Goal: Task Accomplishment & Management: Use online tool/utility

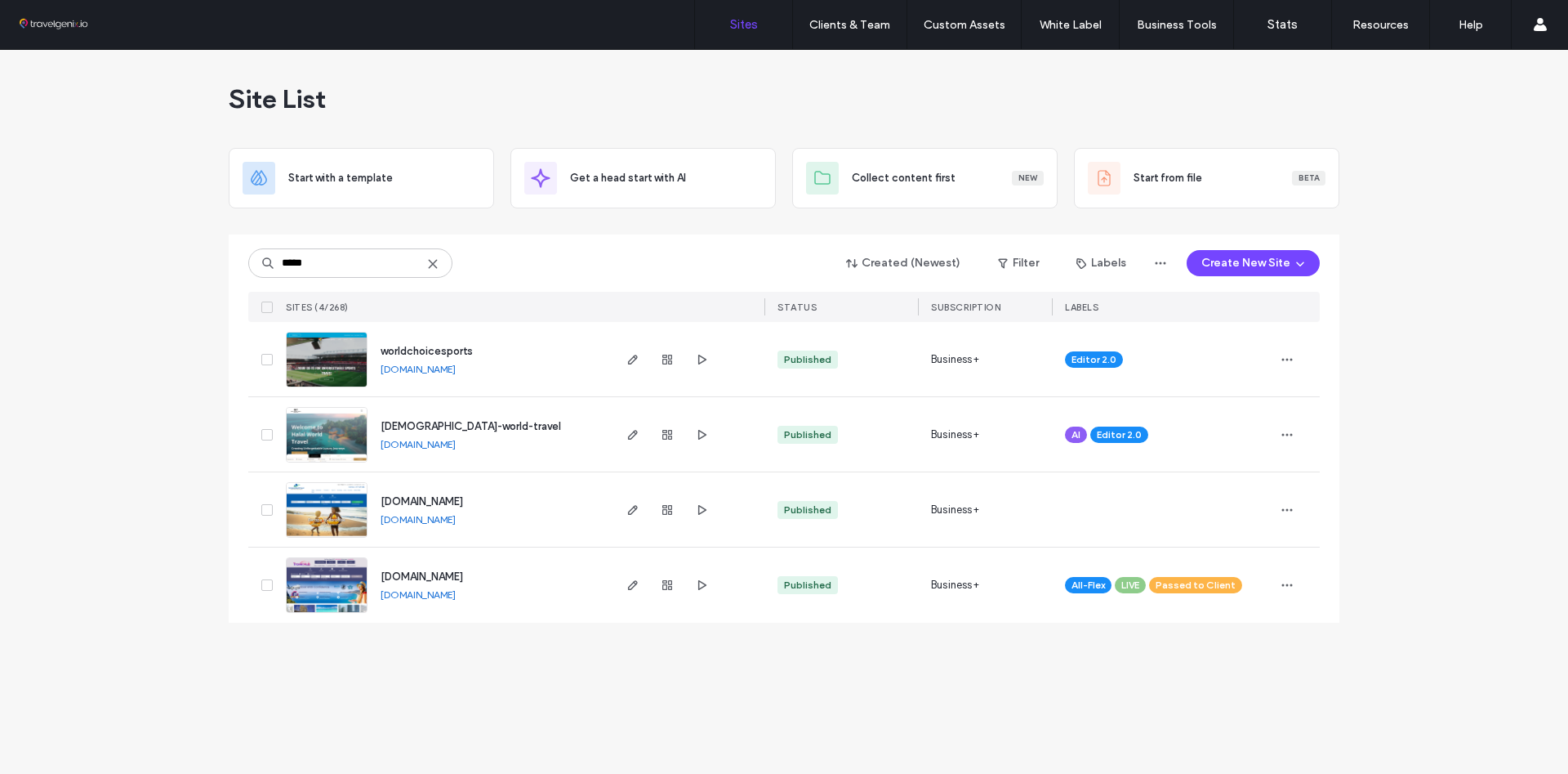
type input "*****"
click at [333, 363] on img at bounding box center [326, 388] width 80 height 111
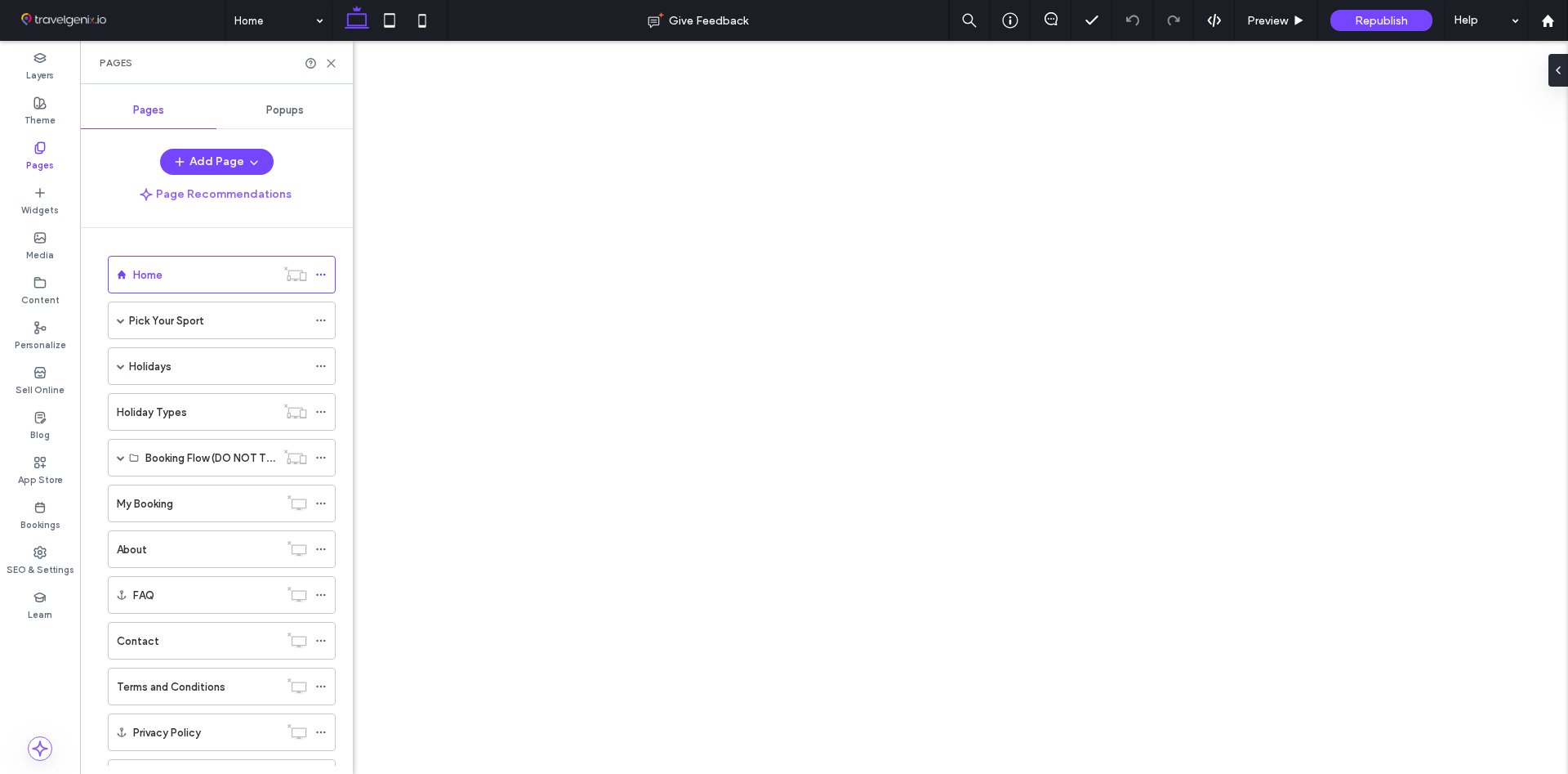
click at [116, 326] on div "Pick Your Sport" at bounding box center [221, 320] width 228 height 38
click at [121, 322] on span at bounding box center [121, 321] width 8 height 8
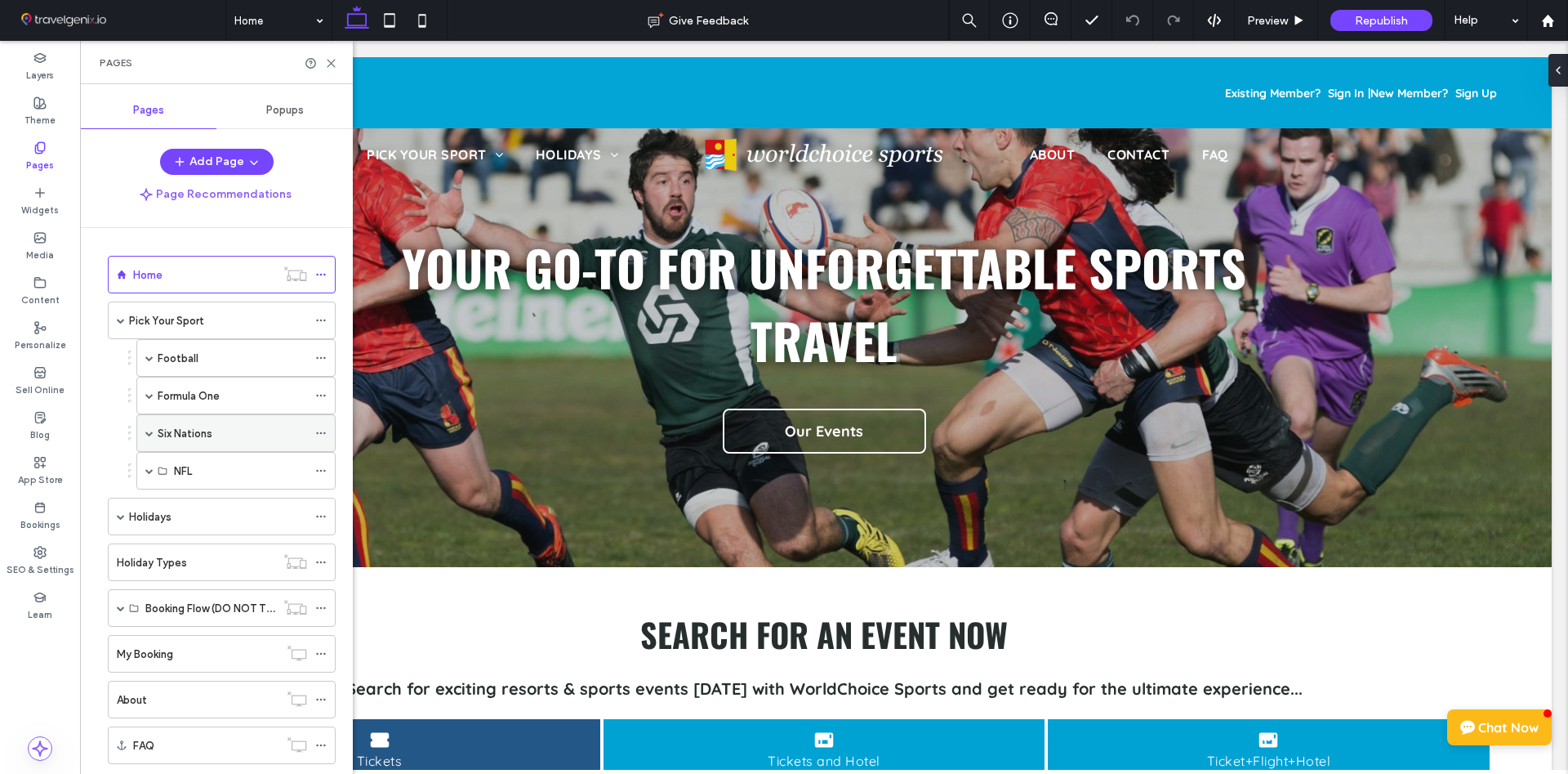
click at [152, 431] on span at bounding box center [150, 433] width 8 height 8
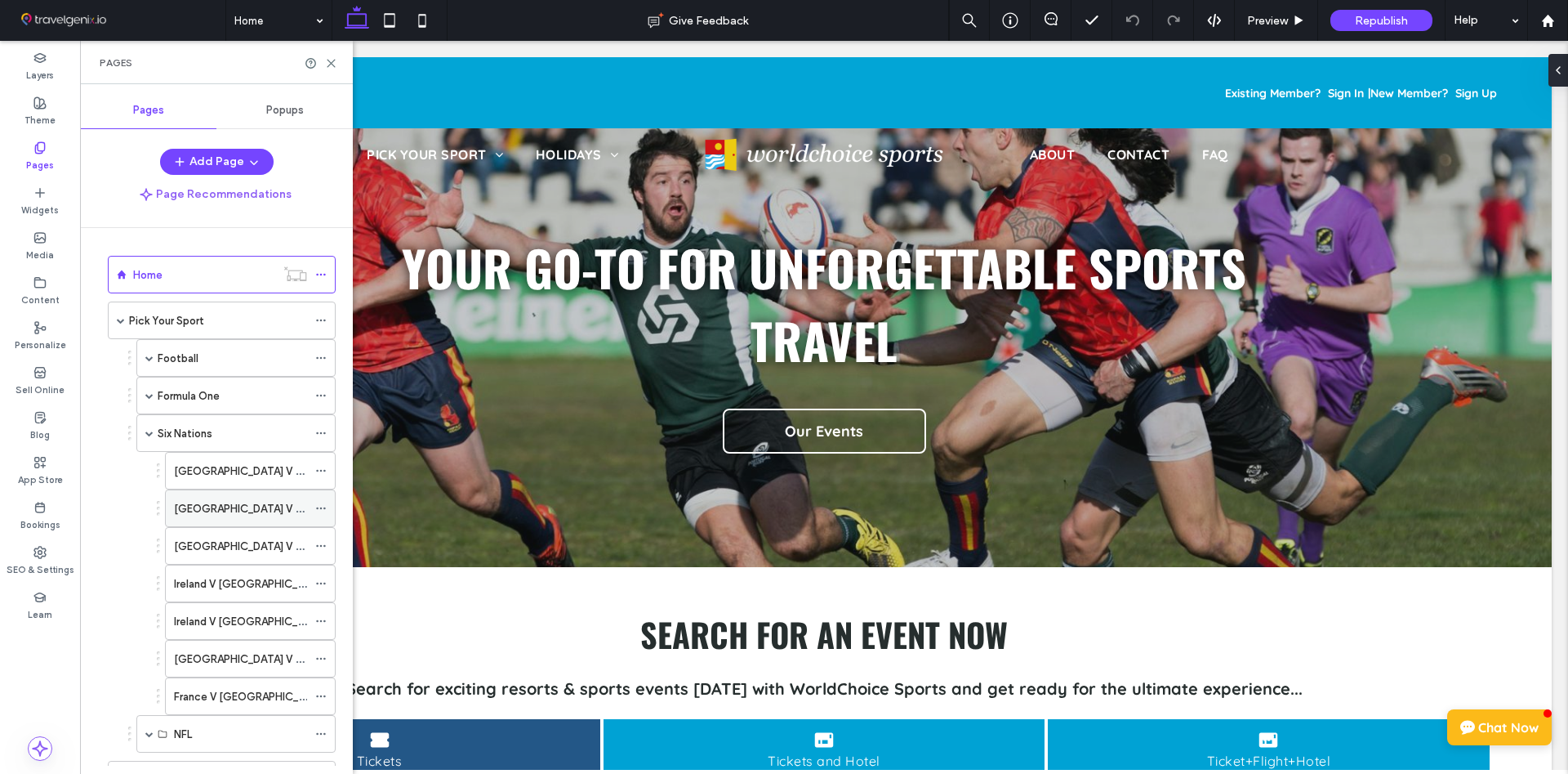
click at [219, 512] on label "Italy V Scotland" at bounding box center [289, 508] width 230 height 29
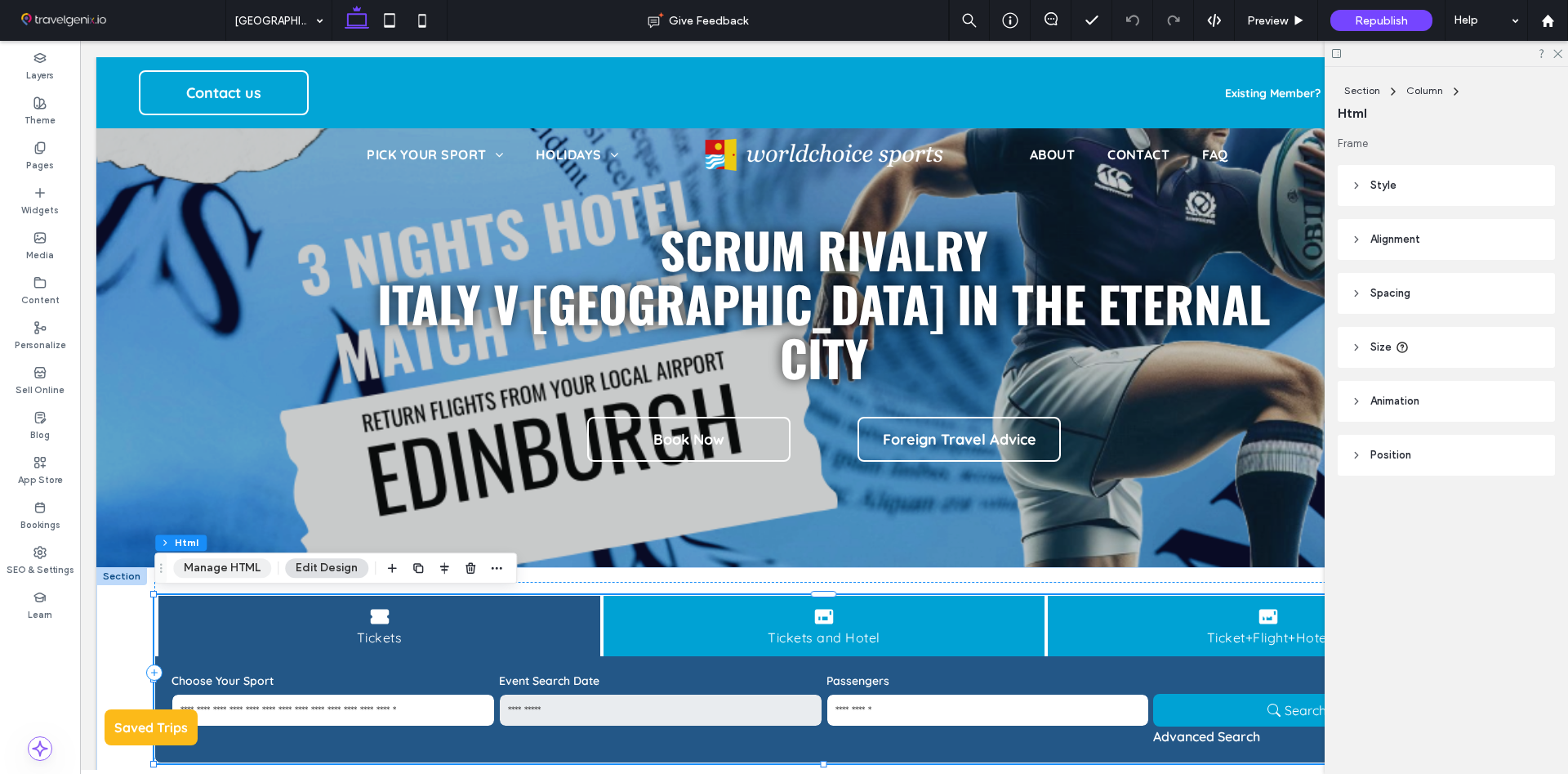
click at [212, 570] on button "Manage HTML" at bounding box center [222, 567] width 98 height 19
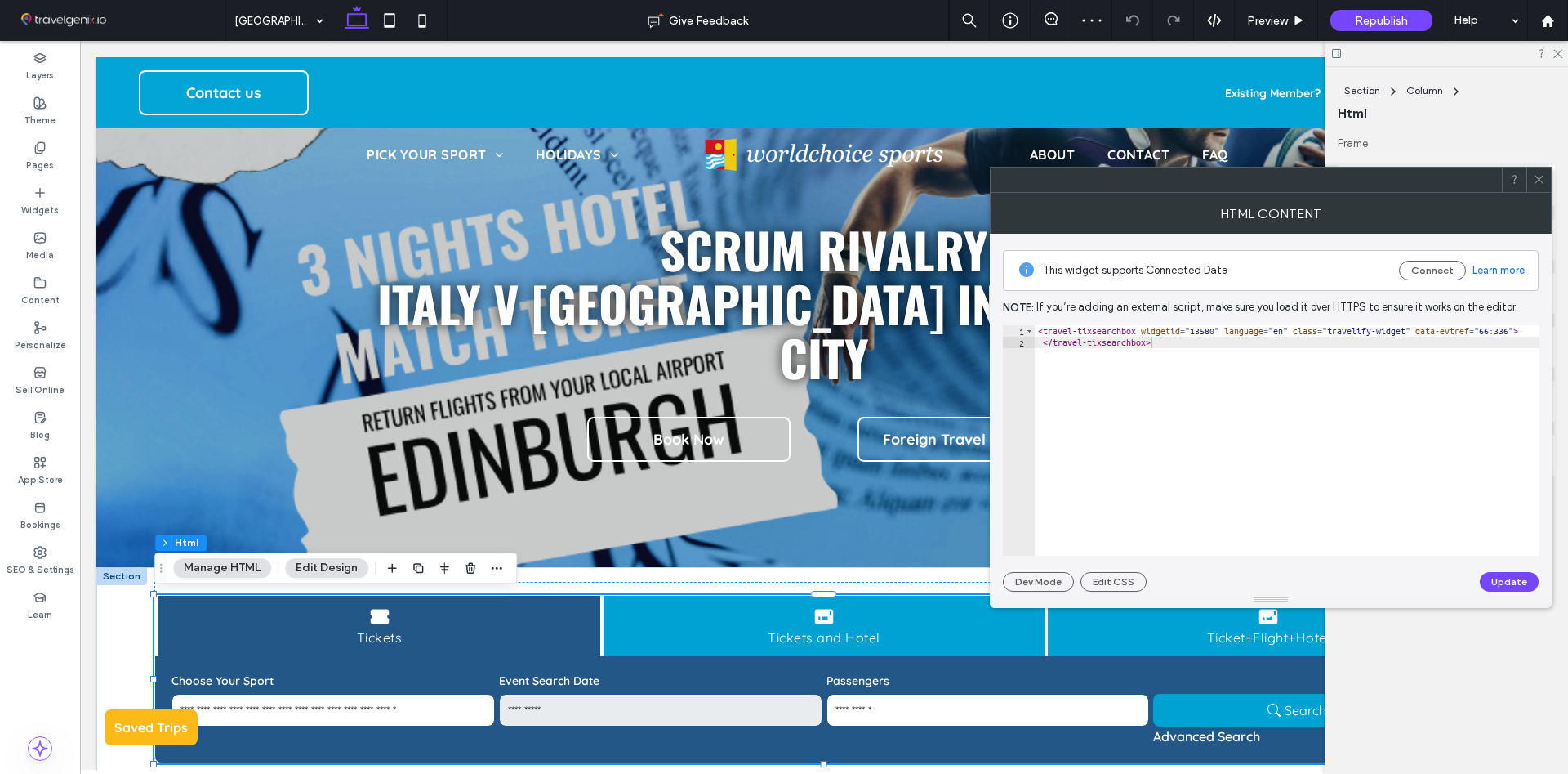
type textarea "**********"
click at [1178, 368] on div "< travel-tixsearchbox widgetid = "13580" language = "en" class = "travelify-wid…" at bounding box center [1287, 451] width 505 height 253
click at [1183, 353] on div "< travel-tixsearchbox widgetid = "13580" language = "en" class = "travelify-wid…" at bounding box center [1287, 451] width 505 height 253
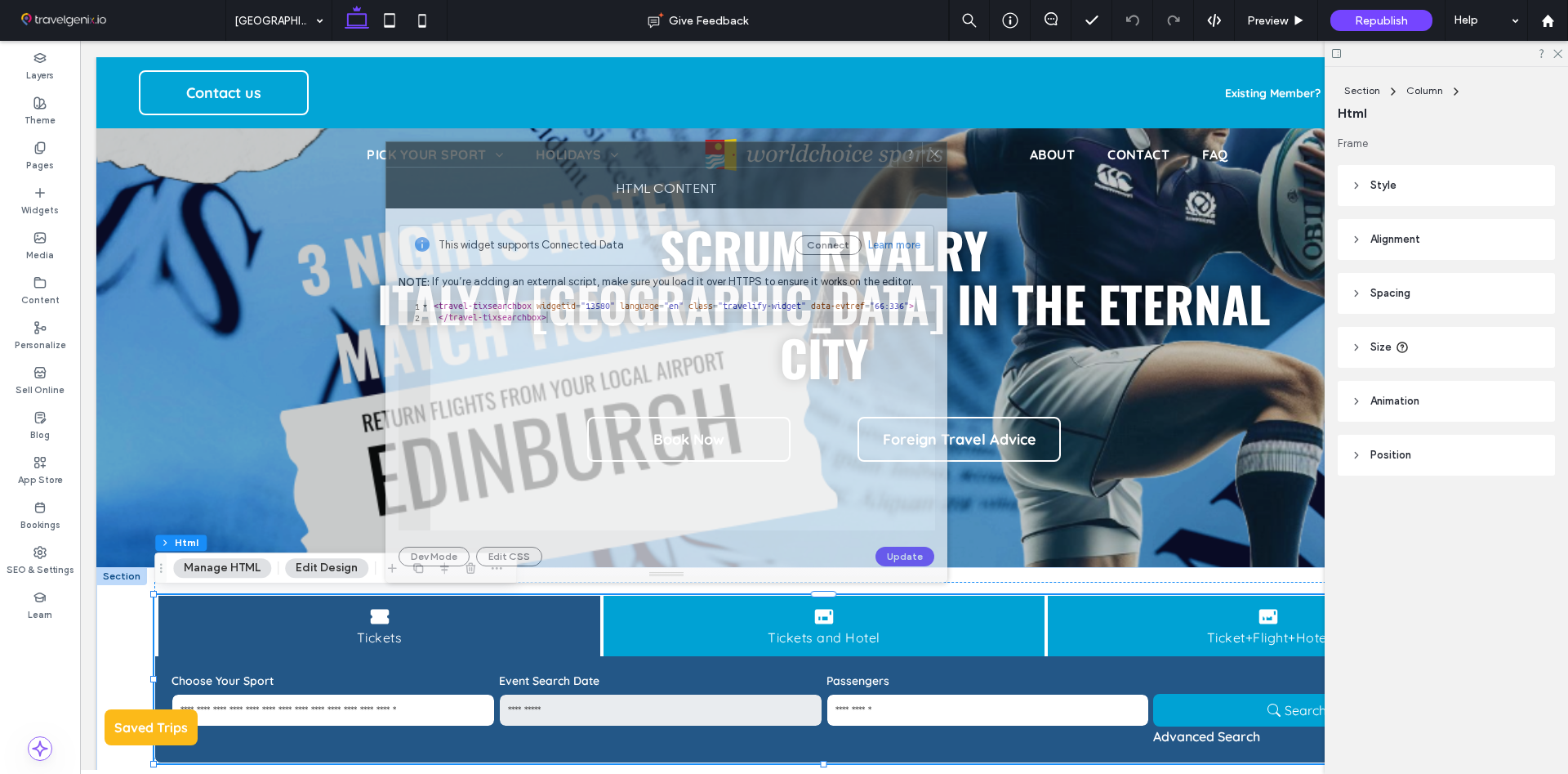
drag, startPoint x: 1258, startPoint y: 184, endPoint x: 654, endPoint y: 159, distance: 604.5
click at [654, 159] on div at bounding box center [642, 154] width 511 height 24
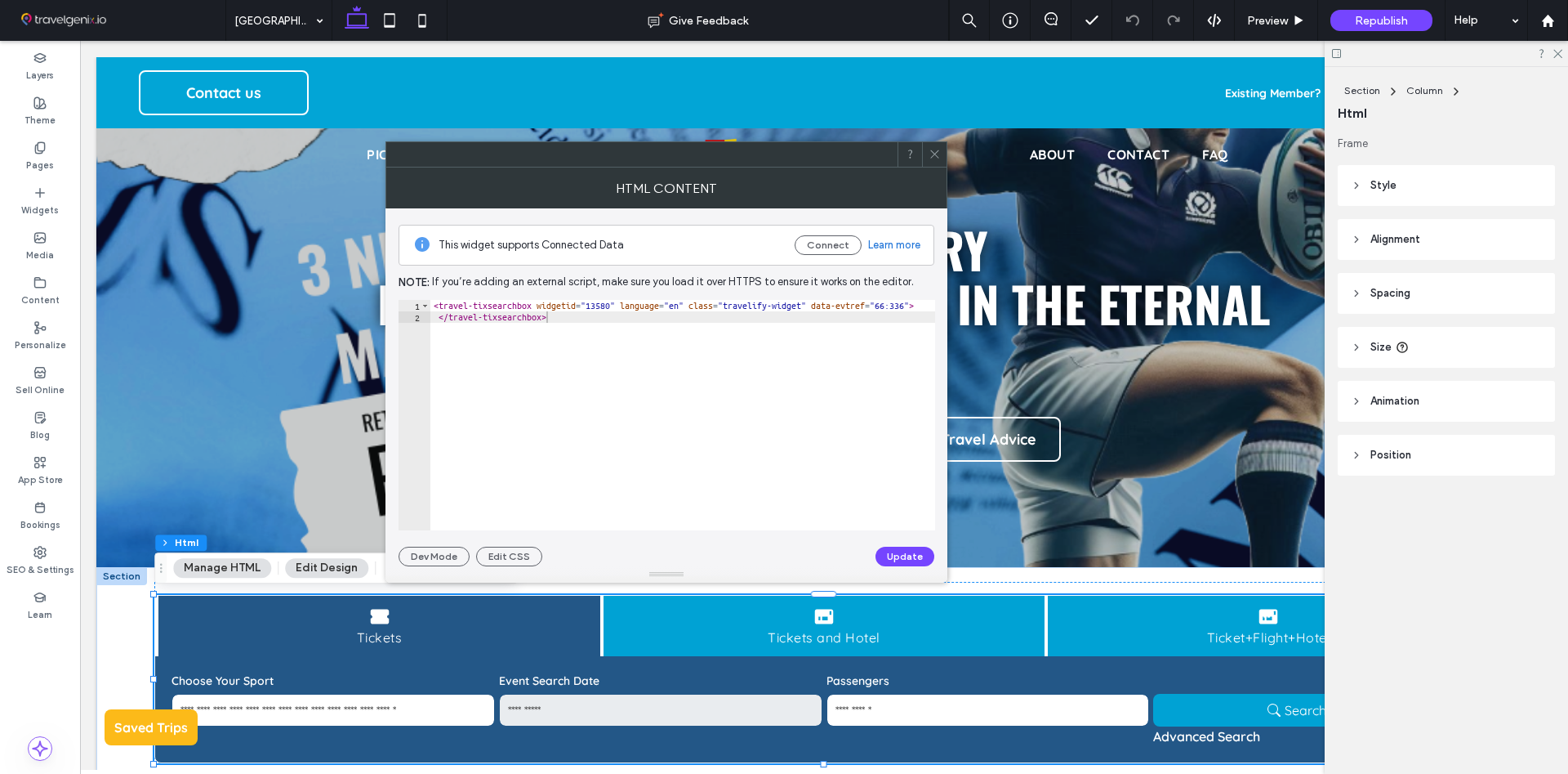
click at [935, 156] on icon at bounding box center [935, 154] width 13 height 13
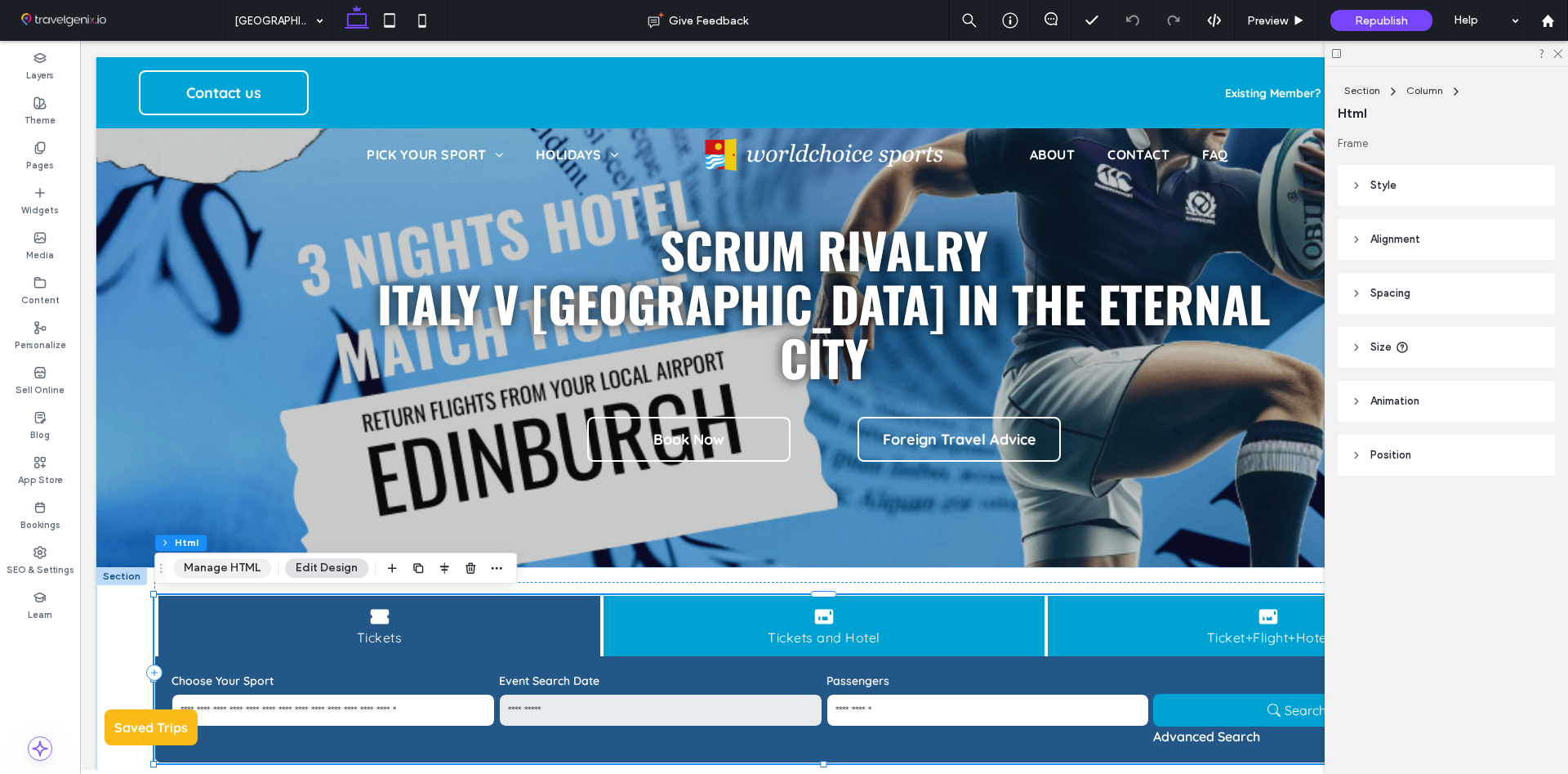
click at [203, 569] on button "Manage HTML" at bounding box center [222, 567] width 98 height 19
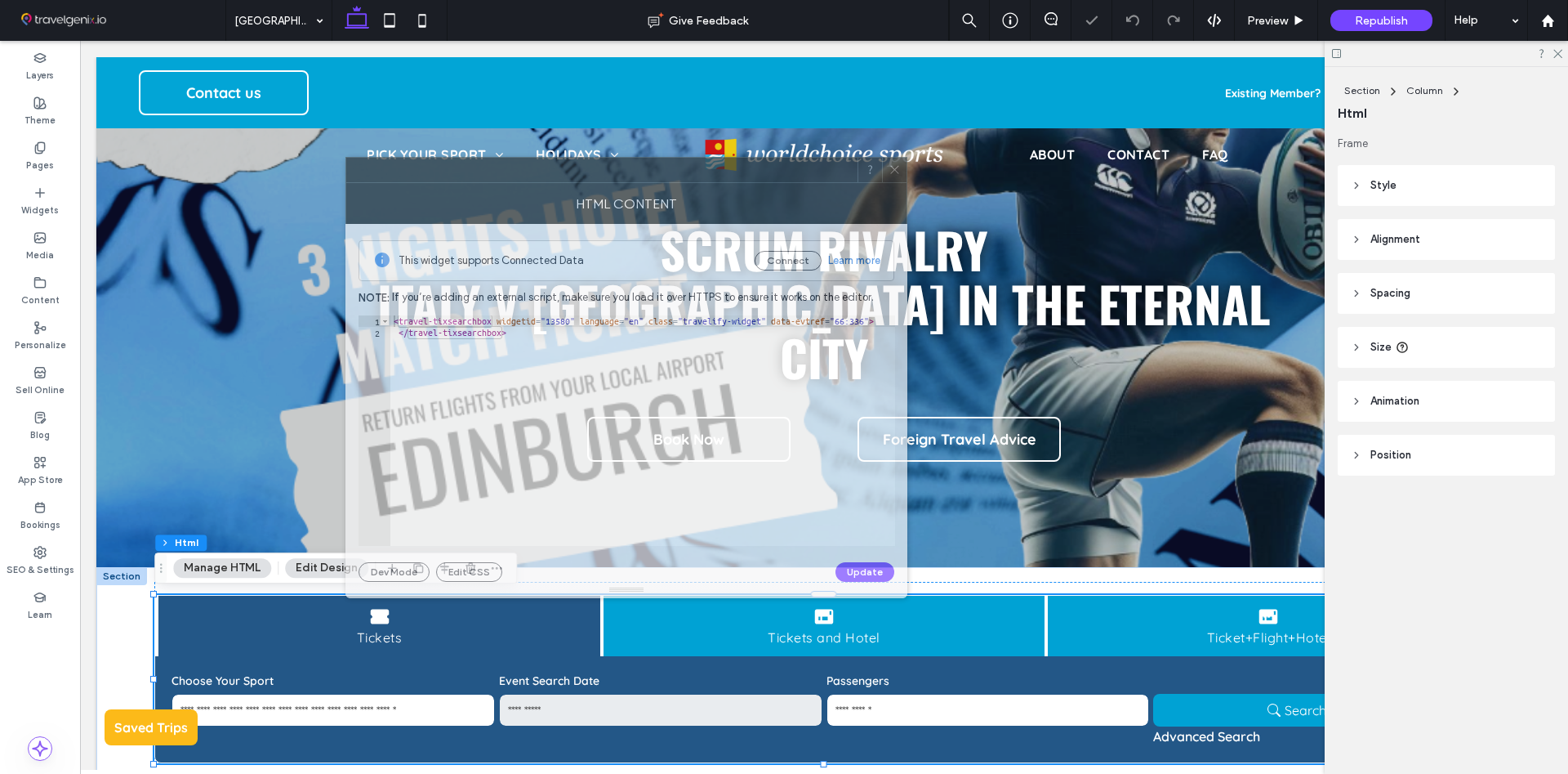
drag, startPoint x: 1150, startPoint y: 188, endPoint x: 522, endPoint y: 173, distance: 628.2
click at [522, 173] on div at bounding box center [602, 169] width 511 height 24
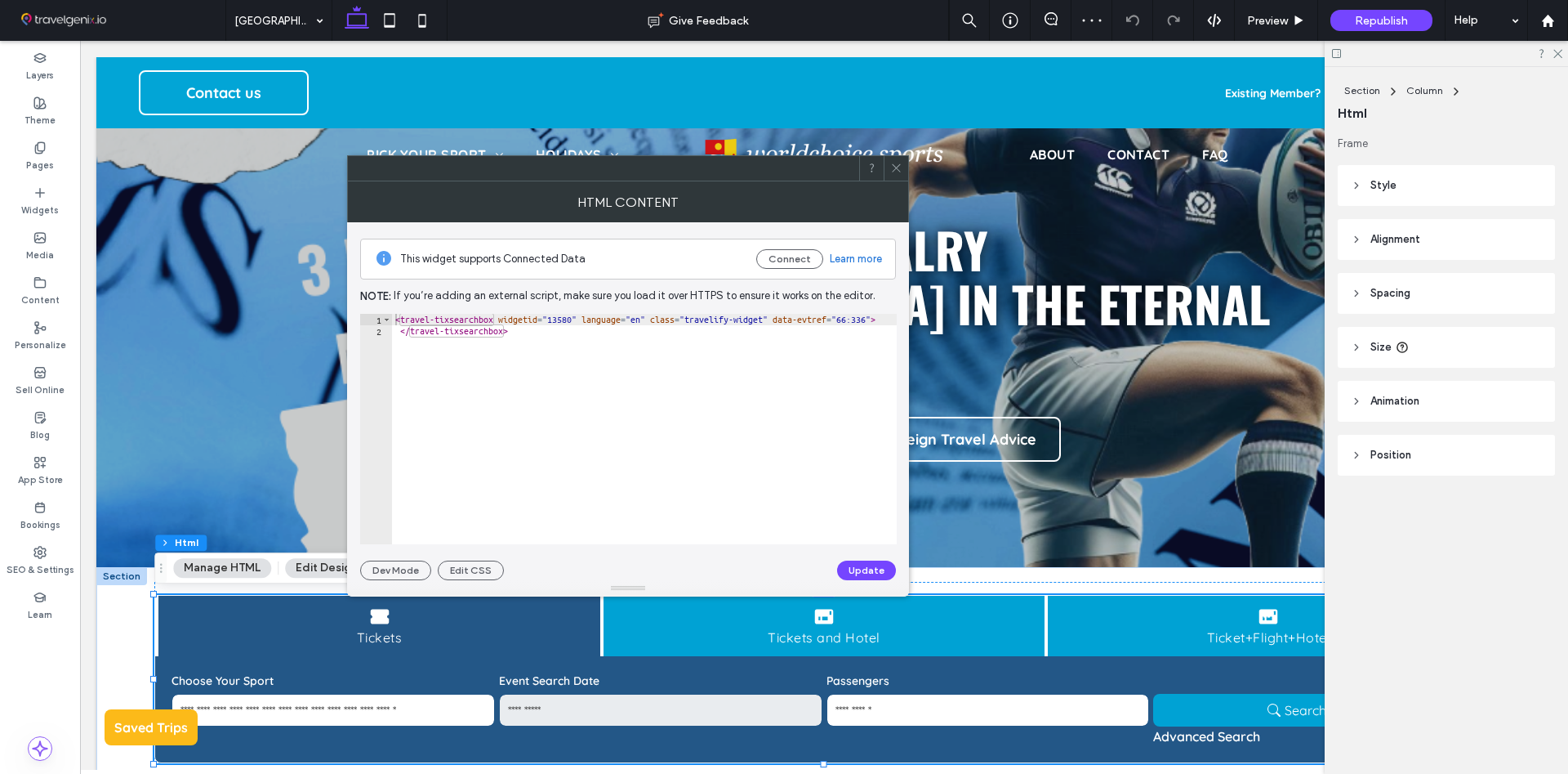
click at [527, 368] on div "< travel-tixsearchbox widgetid = "13580" language = "en" class = "travelify-wid…" at bounding box center [644, 440] width 505 height 253
click at [527, 354] on div "< travel-tixsearchbox widgetid = "13580" language = "en" class = "travelify-wid…" at bounding box center [644, 440] width 505 height 253
click at [557, 388] on div "< travel-tixsearchbox widgetid = "13580" language = "en" class = "travelify-wid…" at bounding box center [644, 440] width 505 height 253
click at [564, 358] on div "< travel-tixsearchbox widgetid = "13580" language = "en" class = "travelify-wid…" at bounding box center [644, 440] width 505 height 253
click at [579, 382] on div "< travel-tixsearchbox widgetid = "13580" language = "en" class = "travelify-wid…" at bounding box center [644, 440] width 505 height 253
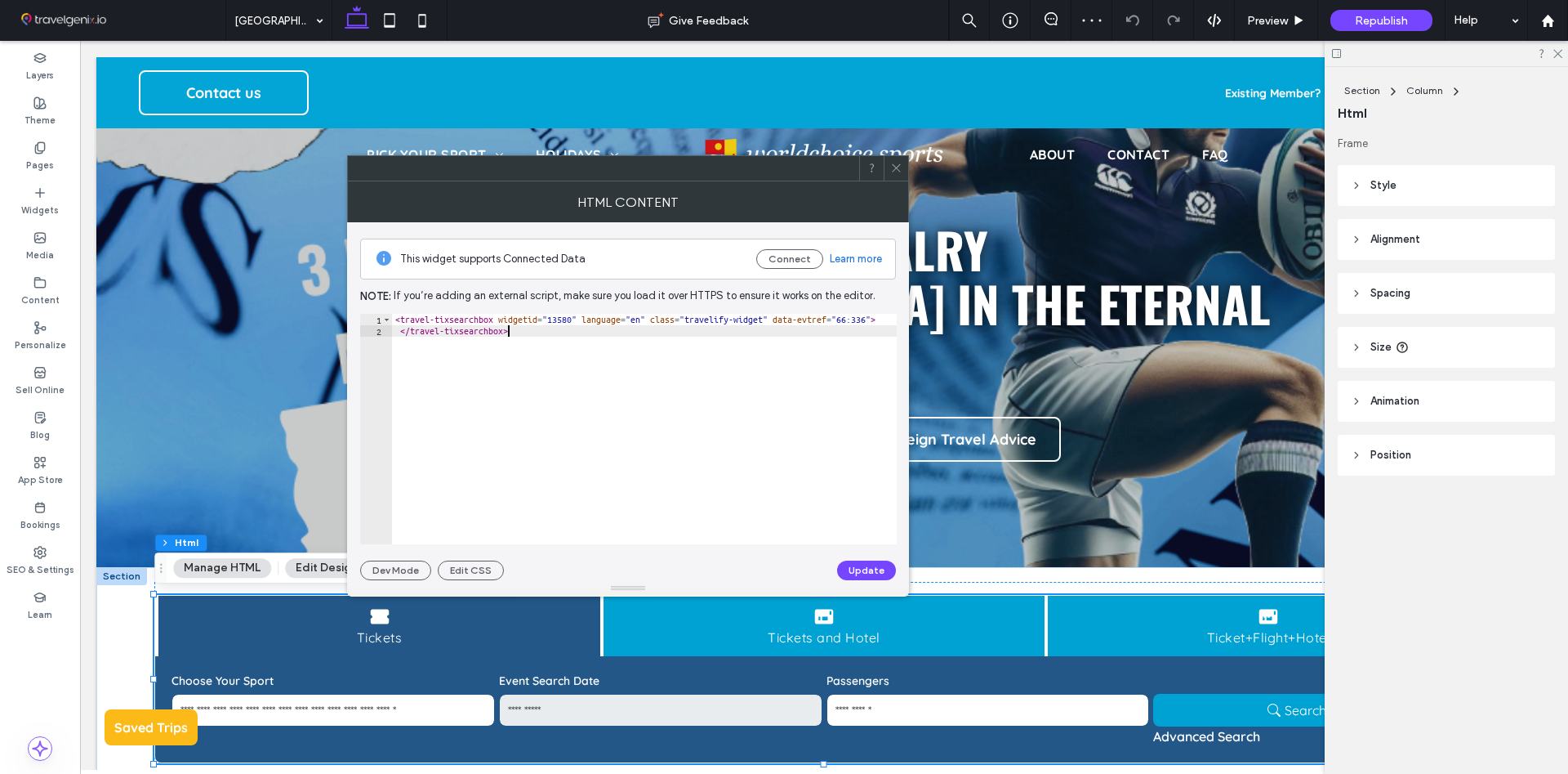
click at [571, 355] on div "< travel-tixsearchbox widgetid = "13580" language = "en" class = "travelify-wid…" at bounding box center [644, 440] width 505 height 253
click at [857, 320] on div "< travel-tixsearchbox widgetid = "13580" language = "en" class = "travelify-wid…" at bounding box center [644, 440] width 505 height 253
click at [825, 353] on div "< travel-tixsearchbox widgetid = "13580" language = "en" class = "travelify-wid…" at bounding box center [644, 440] width 505 height 253
click at [861, 320] on div "< travel-tixsearchbox widgetid = "13580" language = "en" class = "travelify-wid…" at bounding box center [644, 440] width 505 height 253
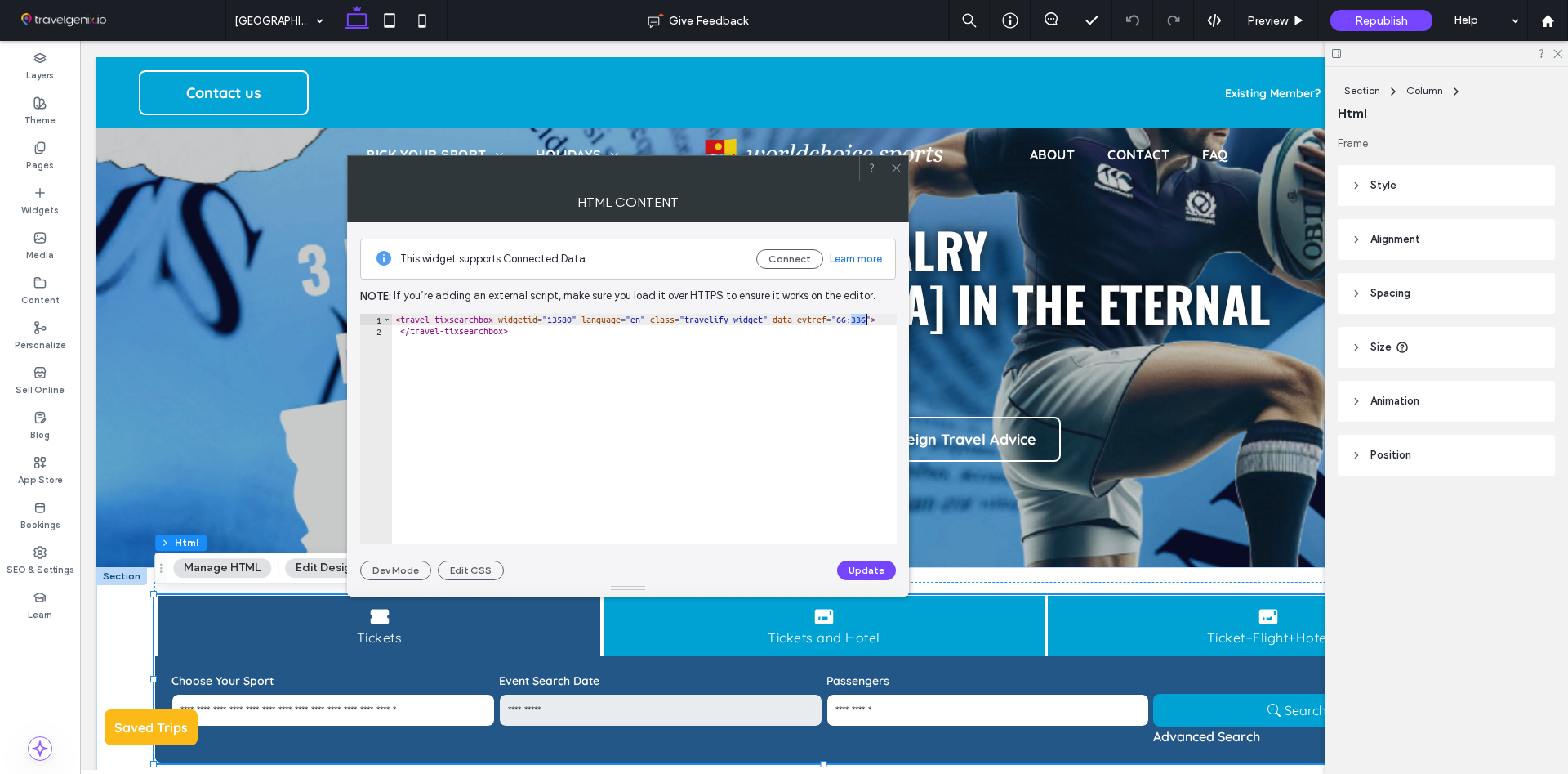
click at [861, 320] on div "< travel-tixsearchbox widgetid = "13580" language = "en" class = "travelify-wid…" at bounding box center [644, 440] width 505 height 253
click at [780, 386] on div "< travel-tixsearchbox widgetid = "13580" language = "en" class = "travelify-wid…" at bounding box center [644, 440] width 505 height 253
type textarea "**********"
click at [898, 173] on icon at bounding box center [896, 167] width 13 height 13
